Goal: Information Seeking & Learning: Learn about a topic

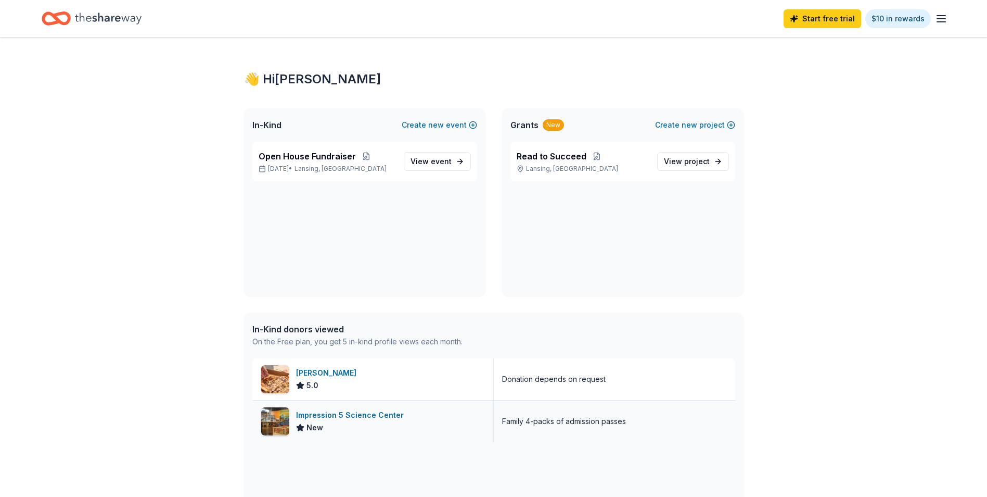
click at [362, 430] on div "New" at bounding box center [352, 427] width 112 height 12
click at [106, 15] on icon "Home" at bounding box center [108, 18] width 67 height 21
click at [821, 21] on link "Start free trial" at bounding box center [823, 18] width 78 height 19
click at [943, 16] on line "button" at bounding box center [941, 16] width 8 height 0
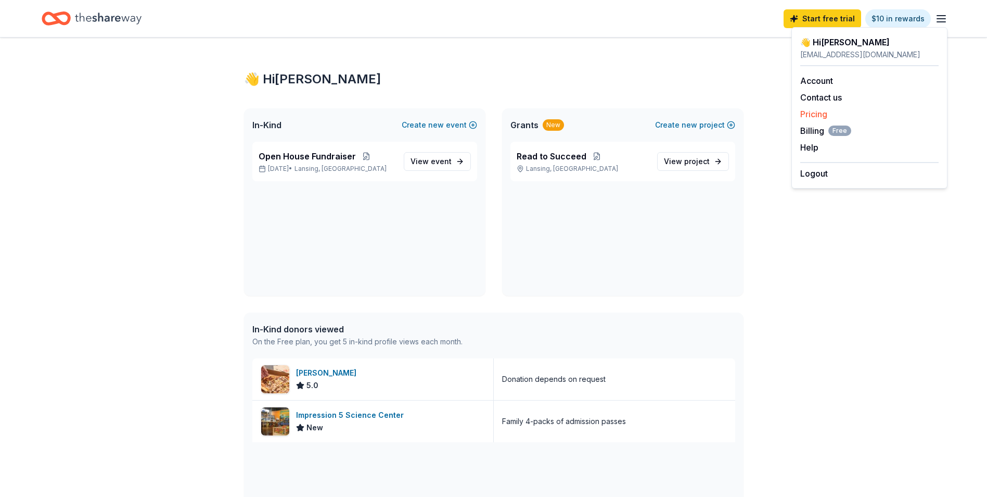
click at [811, 111] on link "Pricing" at bounding box center [814, 114] width 27 height 10
click at [806, 111] on link "Pricing" at bounding box center [814, 114] width 27 height 10
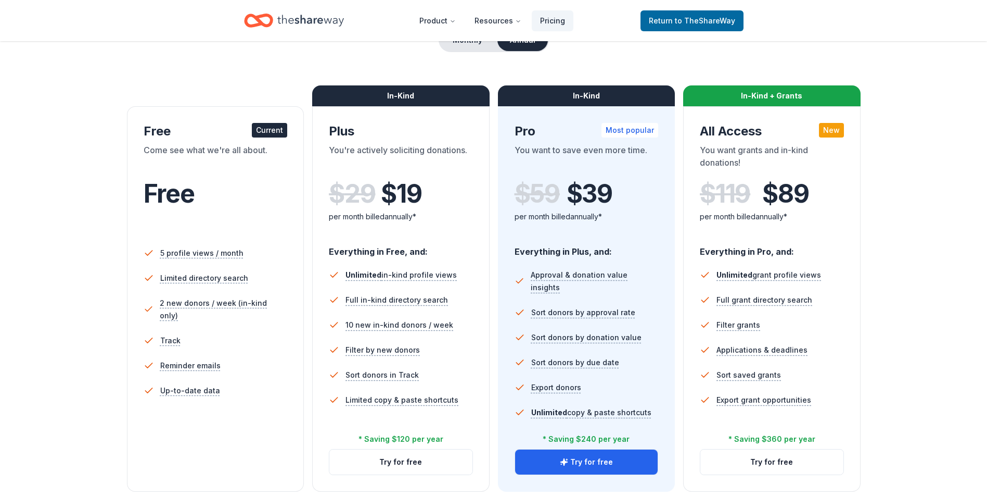
scroll to position [156, 0]
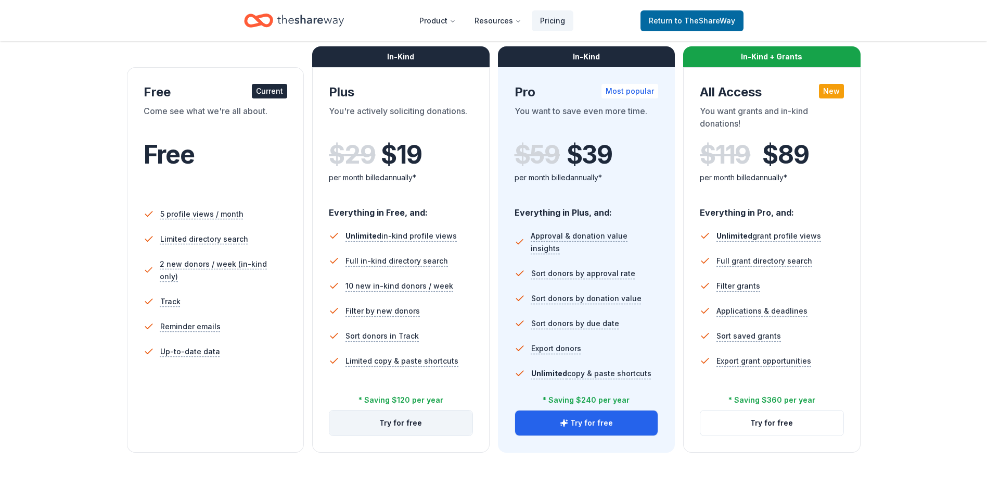
click at [398, 430] on button "Try for free" at bounding box center [400, 422] width 143 height 25
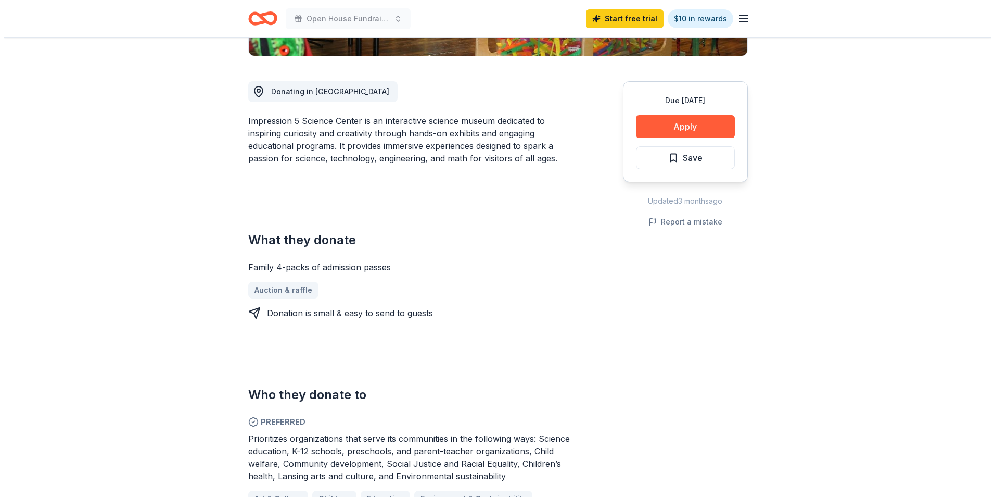
scroll to position [221, 0]
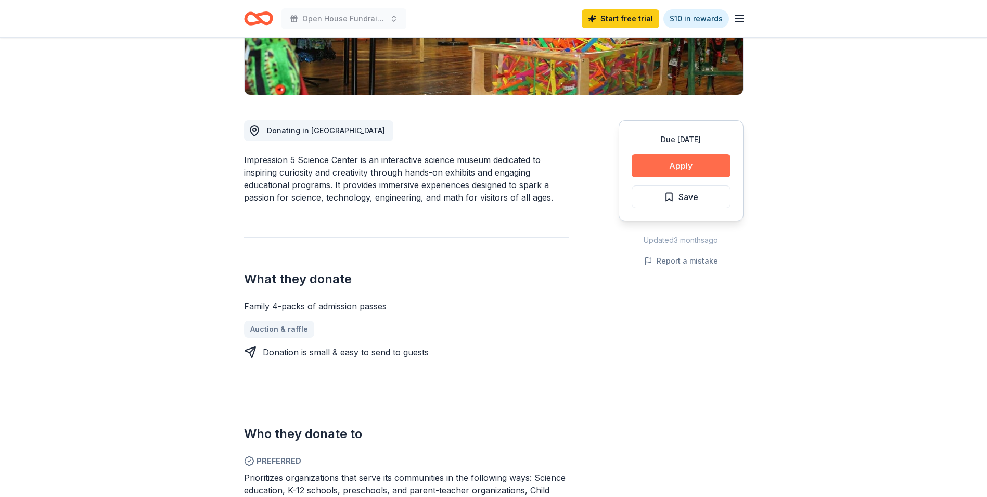
click at [693, 163] on button "Apply" at bounding box center [681, 165] width 99 height 23
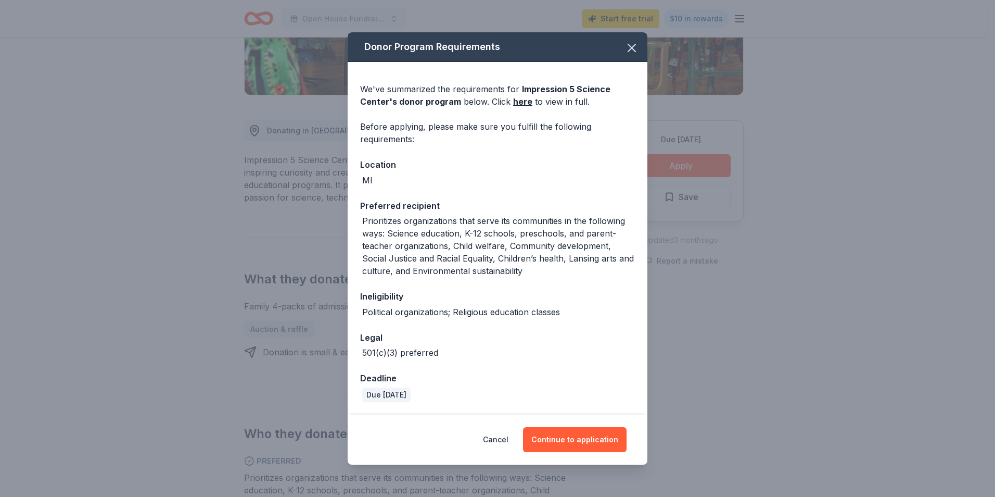
click at [528, 104] on div "We've summarized the requirements for Impression 5 Science Center 's donor prog…" at bounding box center [497, 95] width 275 height 25
click at [521, 103] on link "here" at bounding box center [522, 101] width 19 height 12
